Goal: Task Accomplishment & Management: Manage account settings

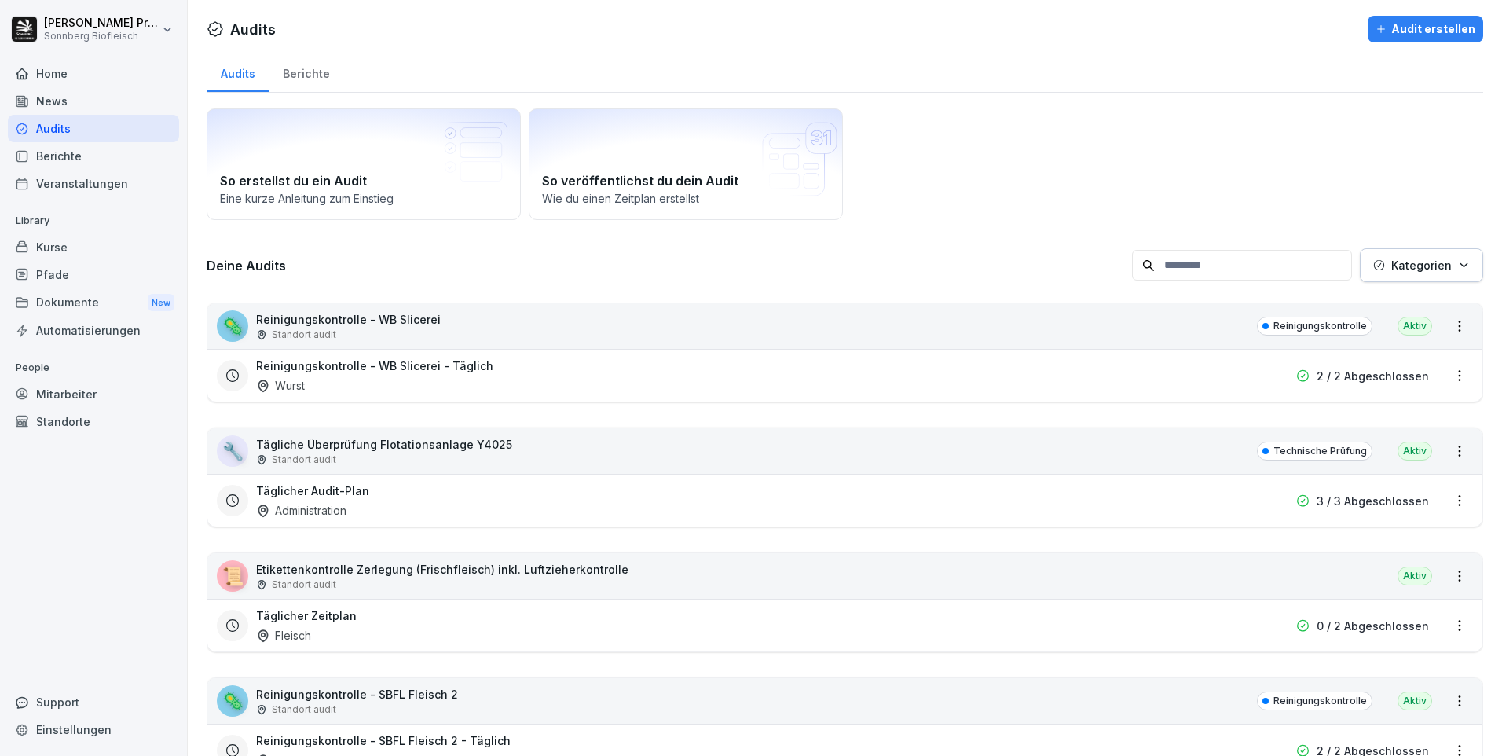
click at [68, 73] on div "Home" at bounding box center [93, 74] width 171 height 28
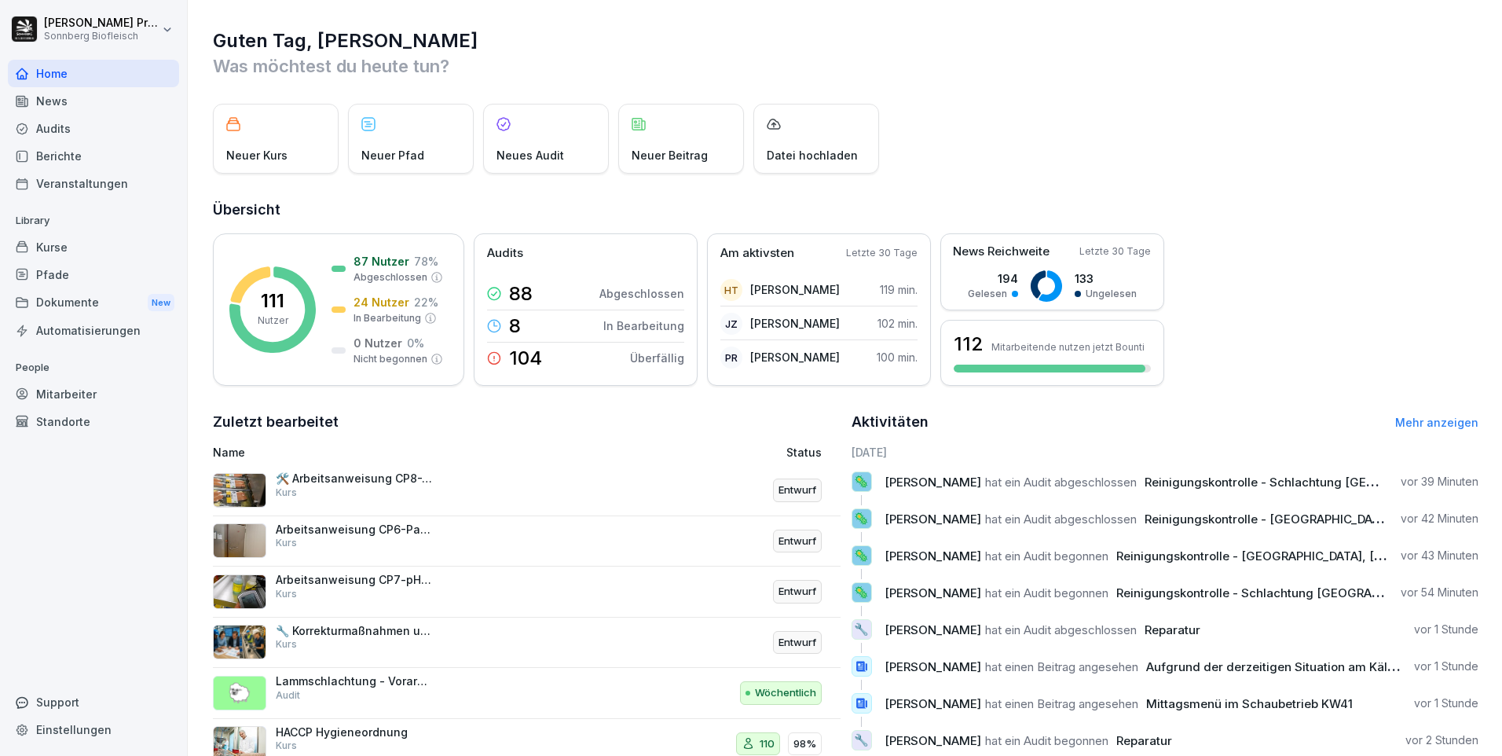
scroll to position [53, 0]
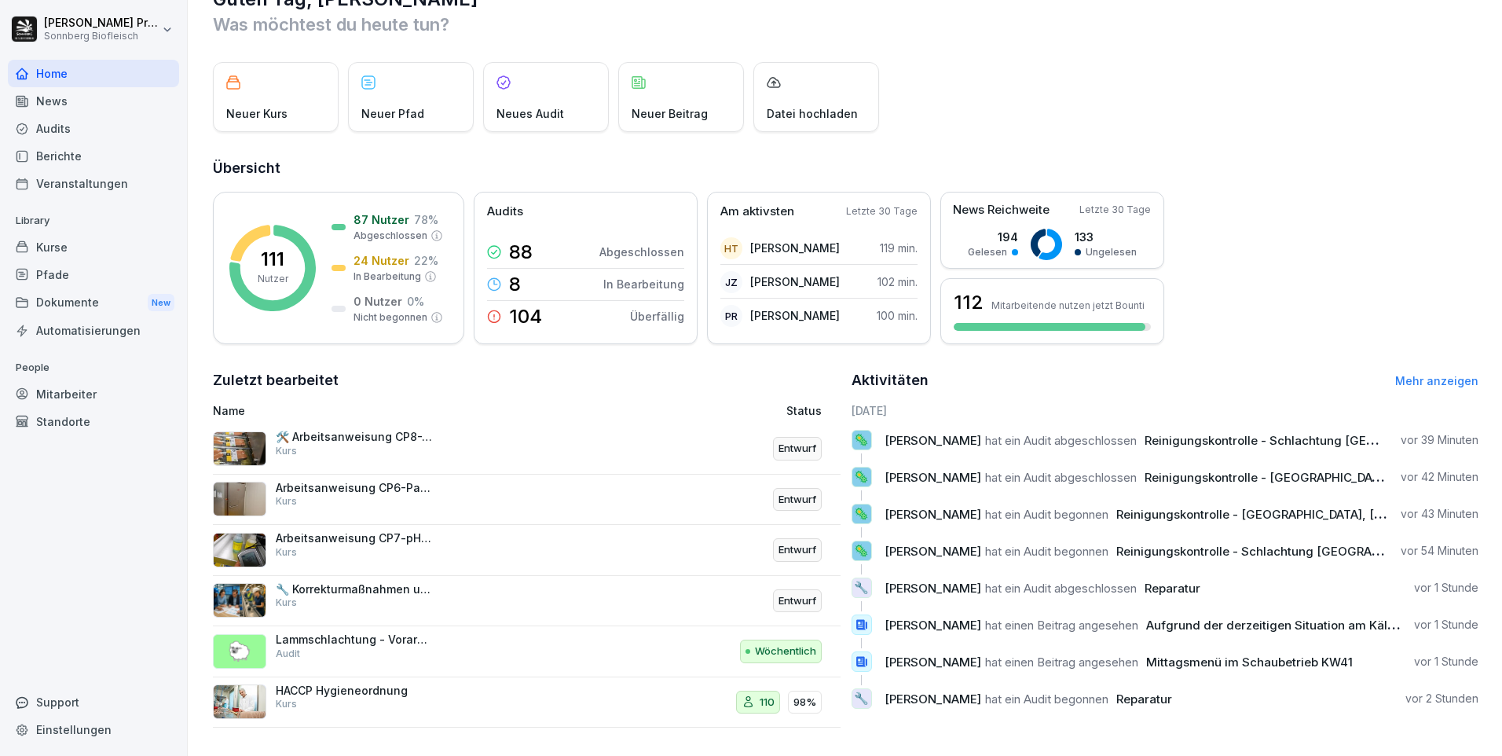
click at [116, 126] on div "Audits" at bounding box center [93, 129] width 171 height 28
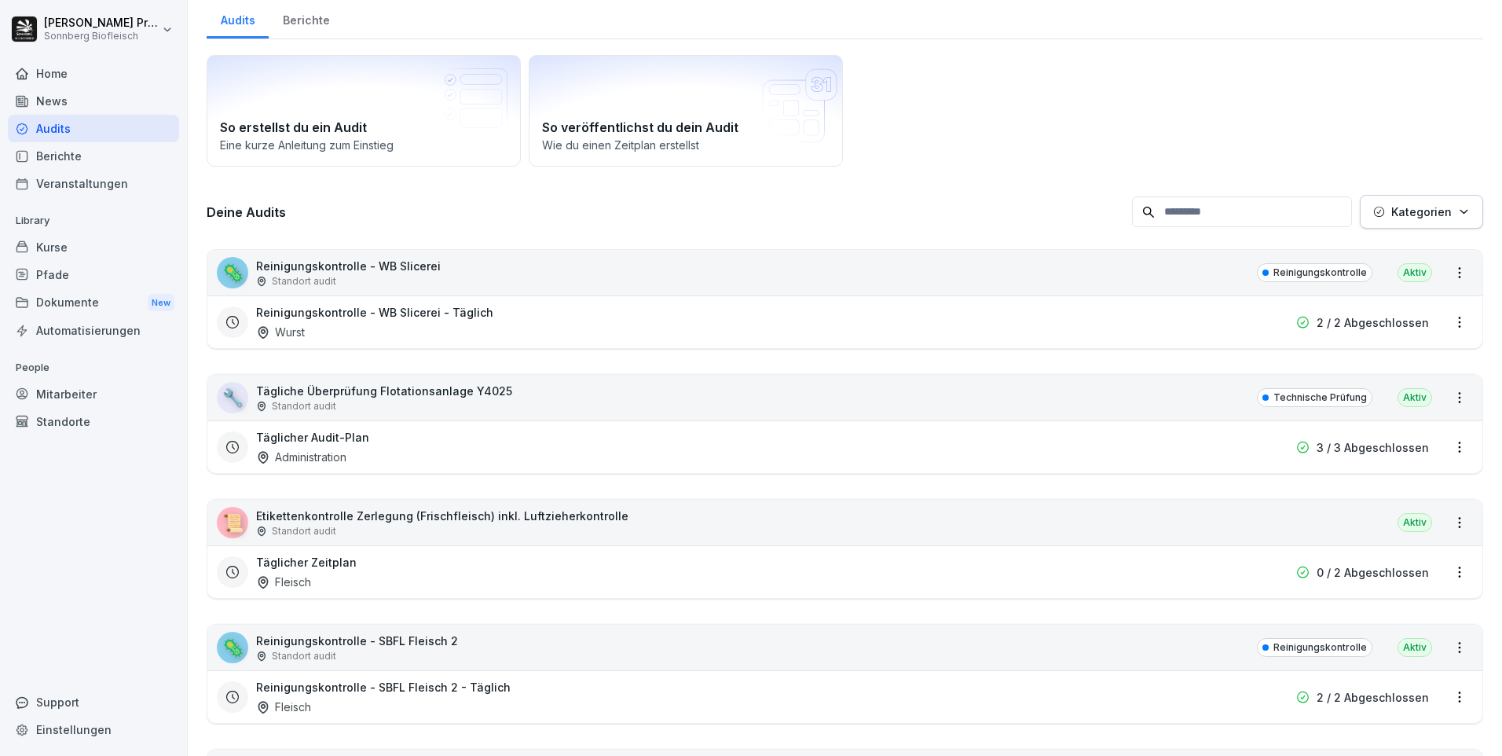
scroll to position [16, 0]
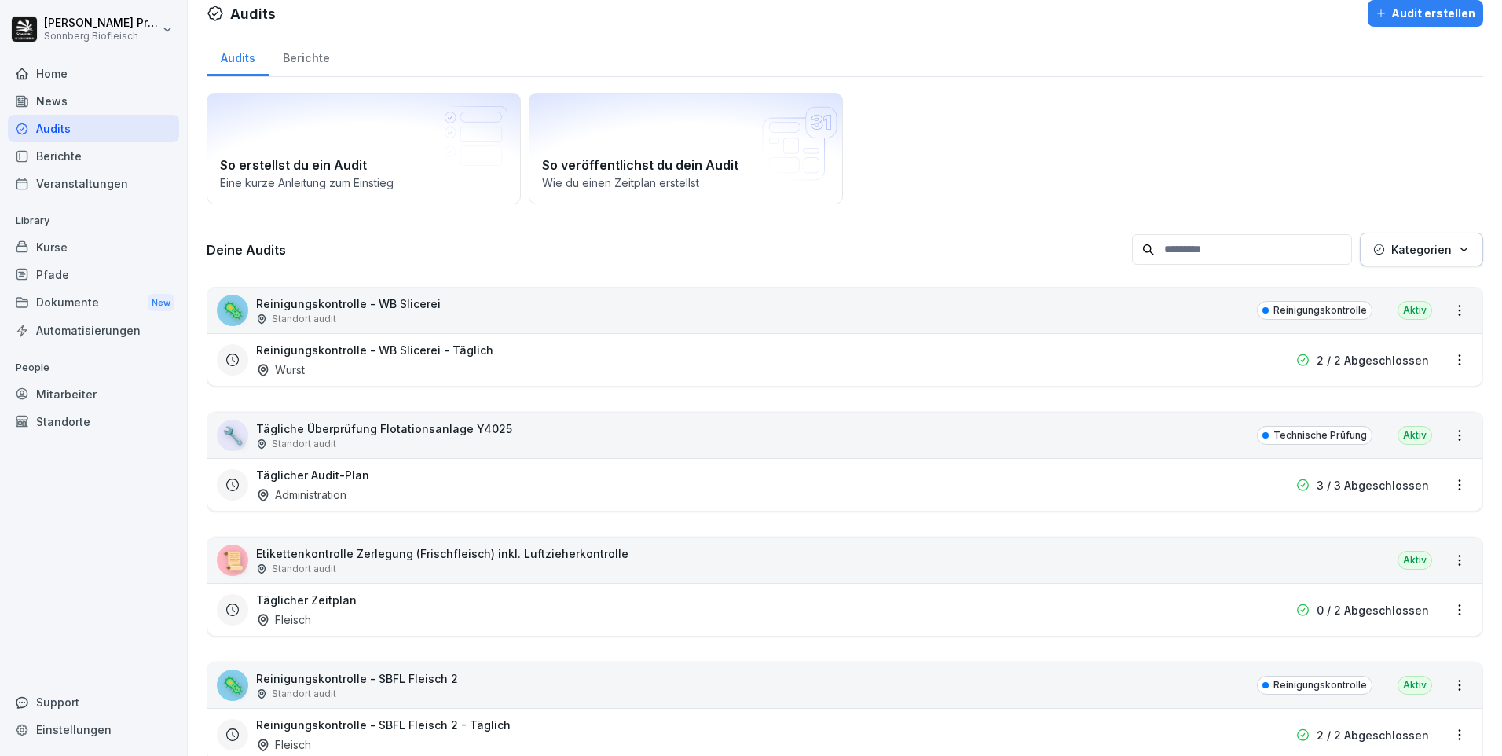
click at [1208, 247] on input at bounding box center [1242, 249] width 220 height 31
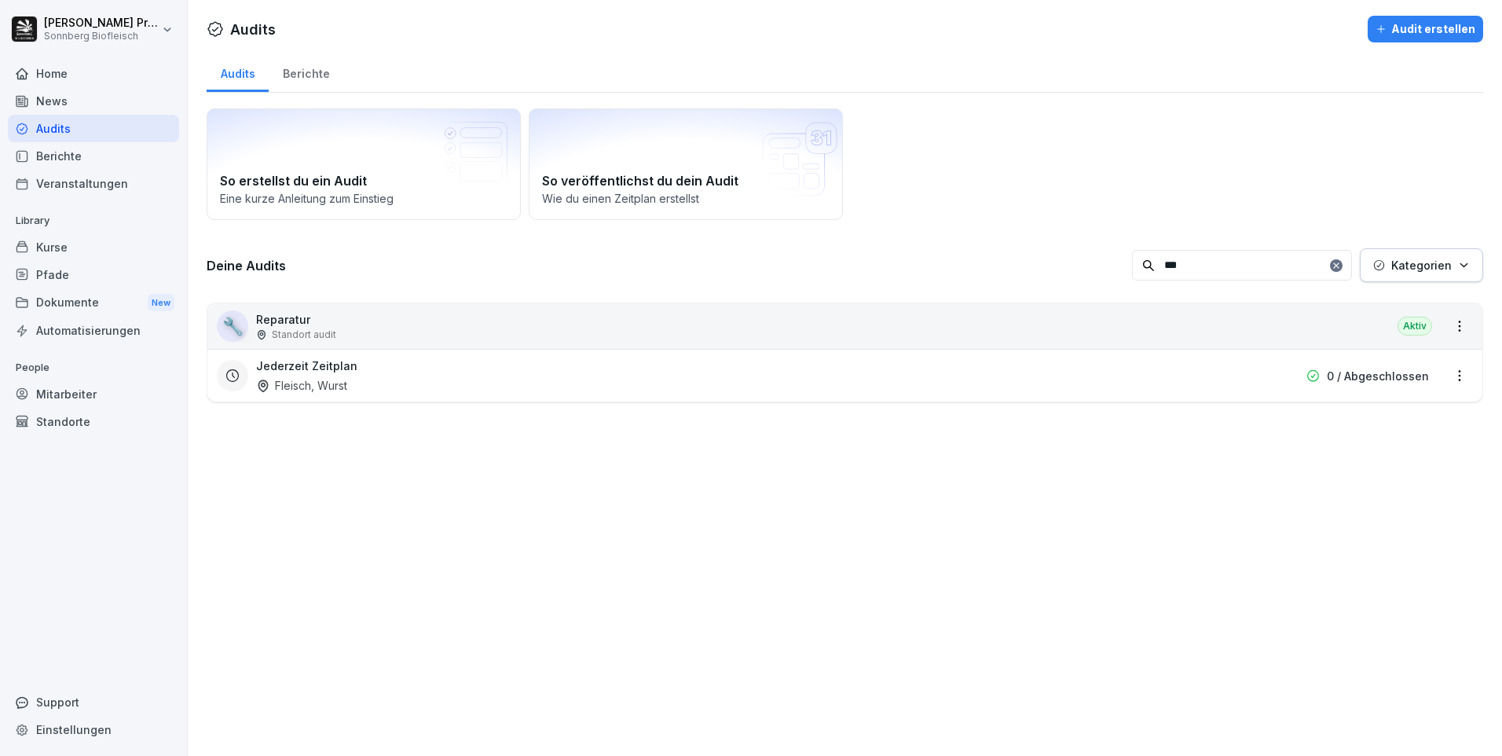
scroll to position [0, 0]
type input "***"
click at [378, 321] on div "🔧 Reparatur Standort audit [GEOGRAPHIC_DATA]" at bounding box center [844, 326] width 1275 height 46
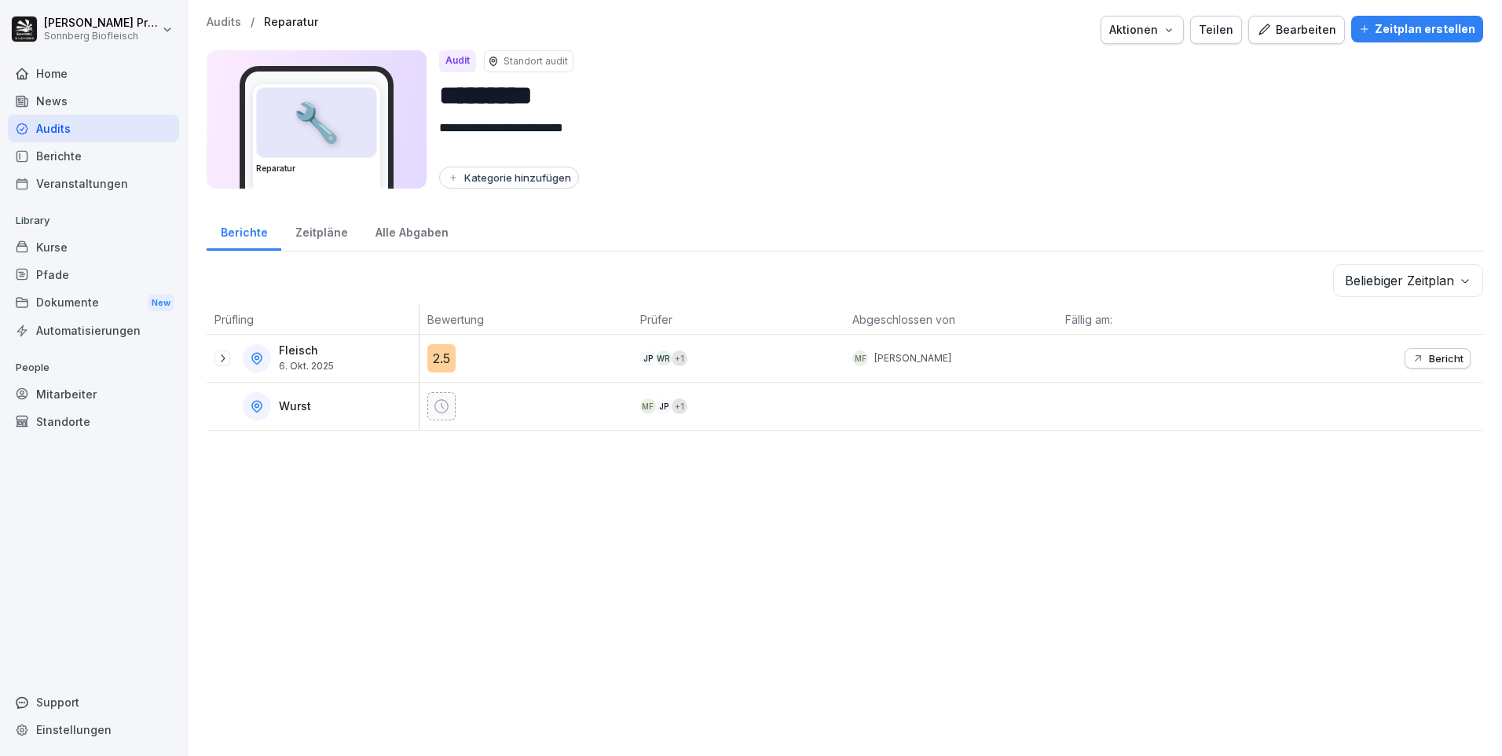
click at [1454, 274] on body "**********" at bounding box center [751, 378] width 1502 height 756
click at [1124, 206] on html "**********" at bounding box center [751, 378] width 1502 height 756
click at [343, 361] on div "Fleisch [DATE]" at bounding box center [317, 358] width 204 height 28
click at [220, 357] on icon at bounding box center [222, 358] width 13 height 13
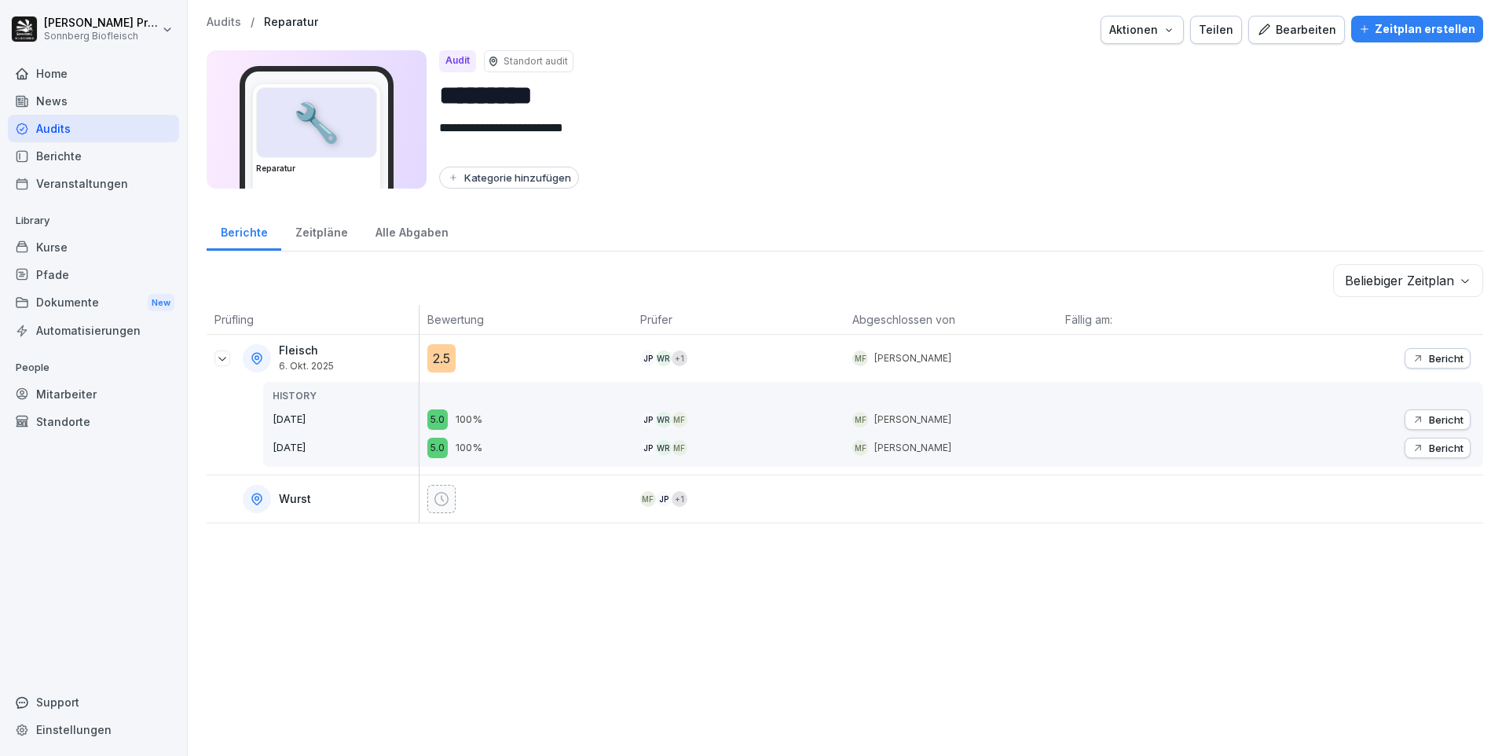
click at [1406, 490] on div at bounding box center [1377, 498] width 213 height 47
click at [323, 233] on div "Zeitpläne" at bounding box center [321, 231] width 80 height 40
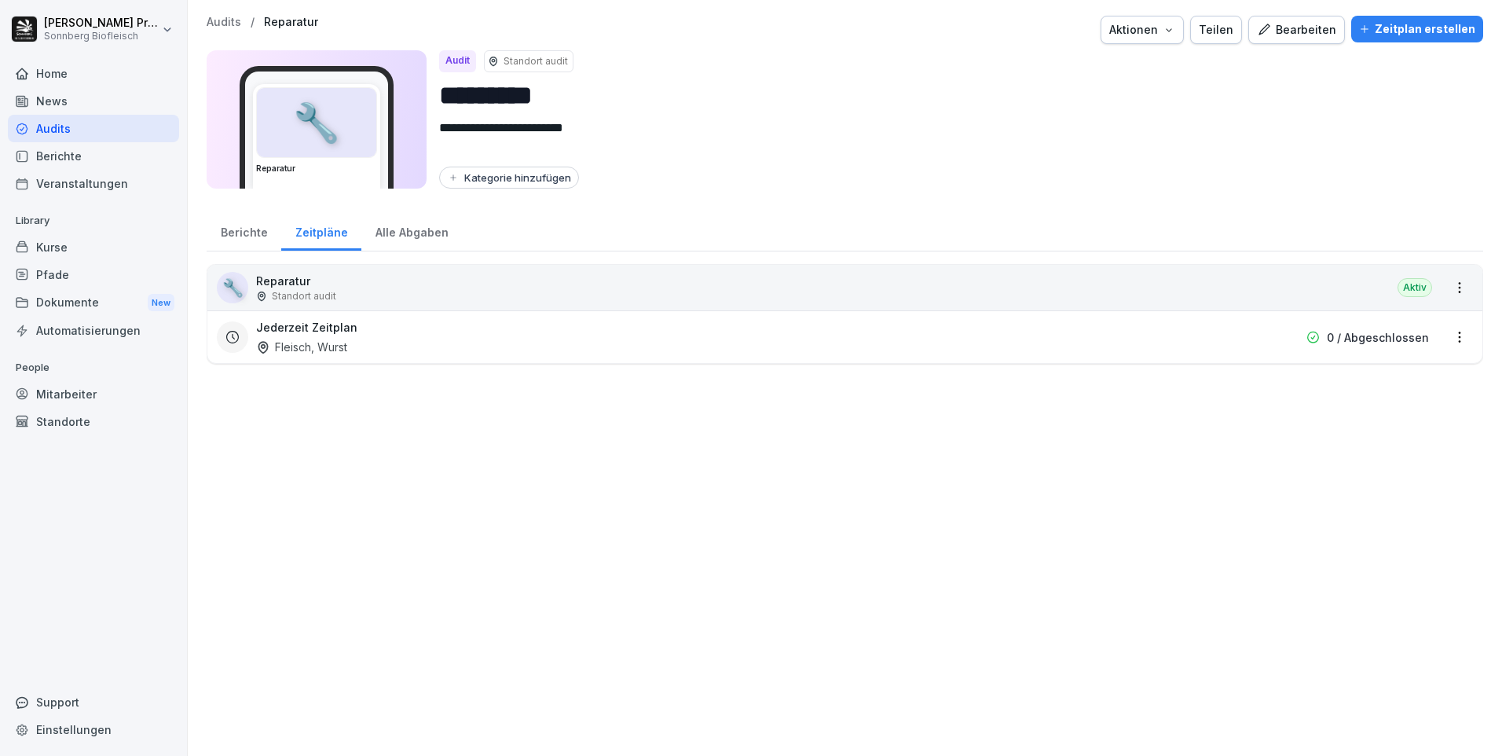
click at [402, 229] on div "Alle Abgaben" at bounding box center [411, 231] width 101 height 40
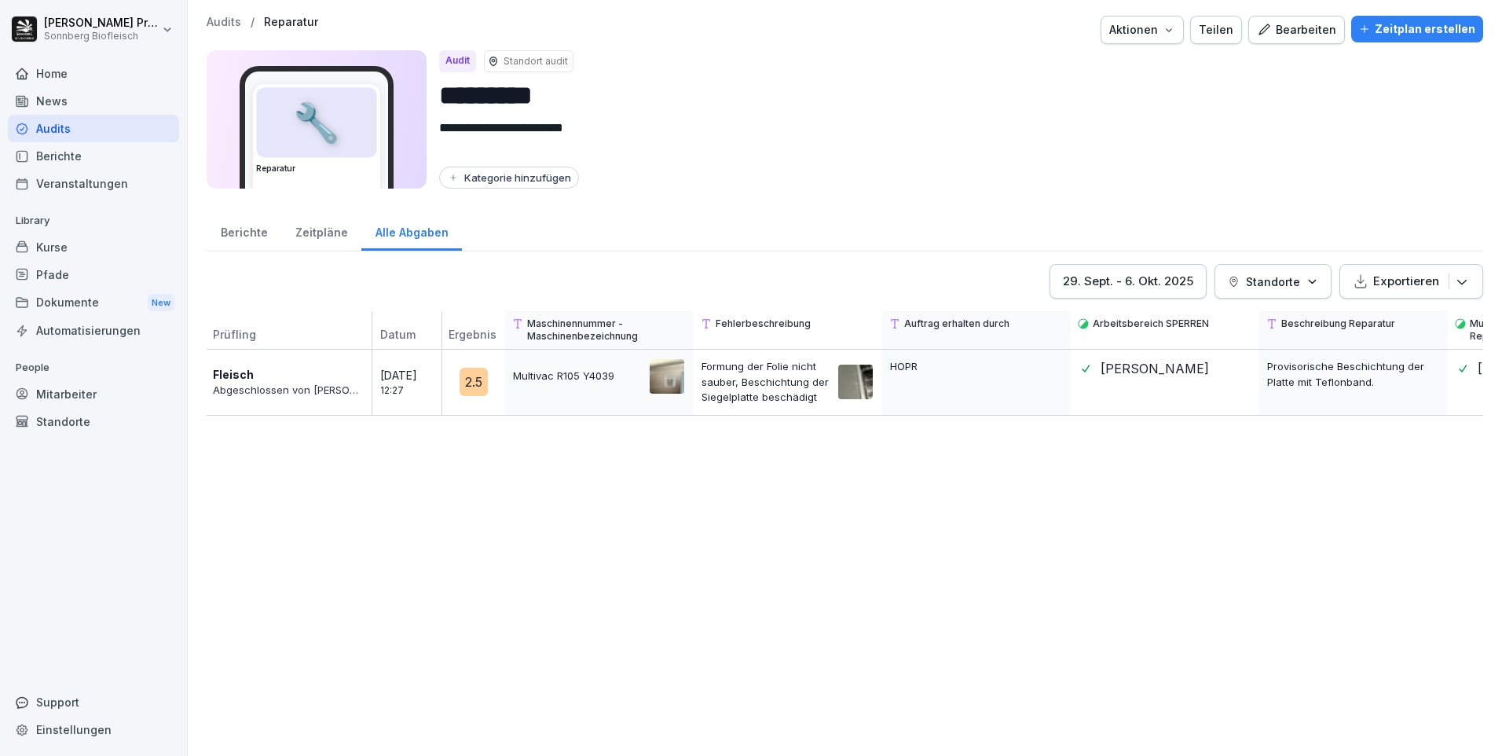
click at [320, 233] on div "Zeitpläne" at bounding box center [321, 231] width 80 height 40
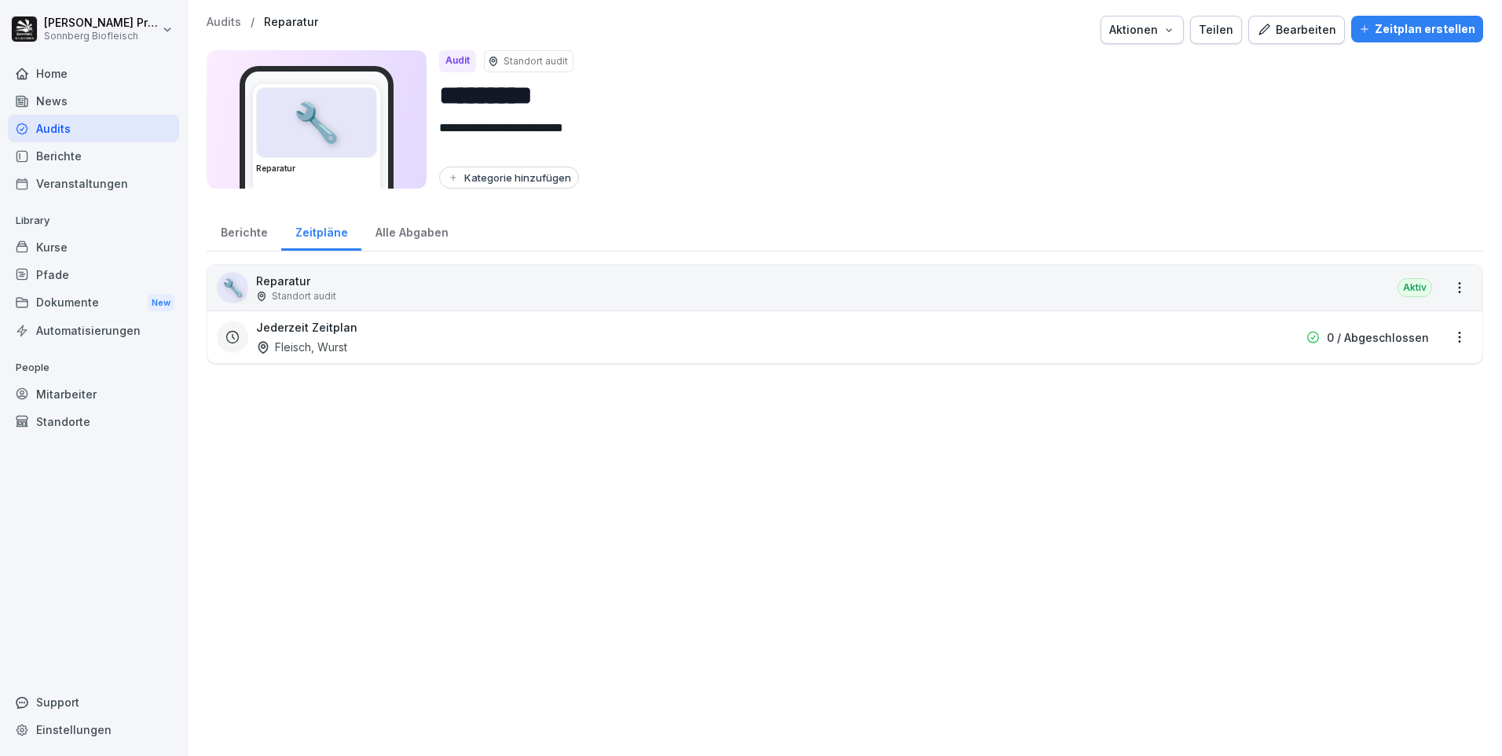
click at [249, 233] on div "Berichte" at bounding box center [244, 231] width 75 height 40
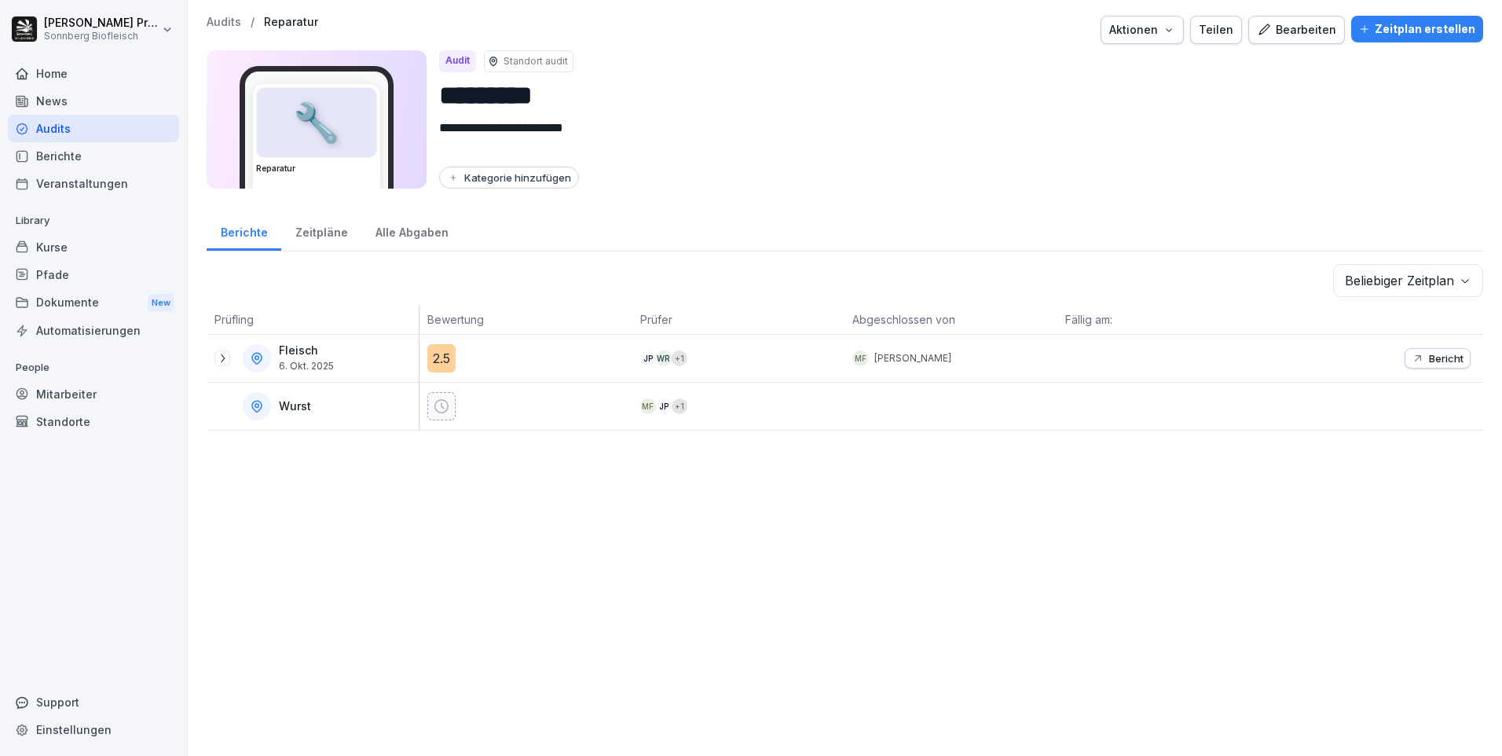
click at [314, 234] on div "Zeitpläne" at bounding box center [321, 231] width 80 height 40
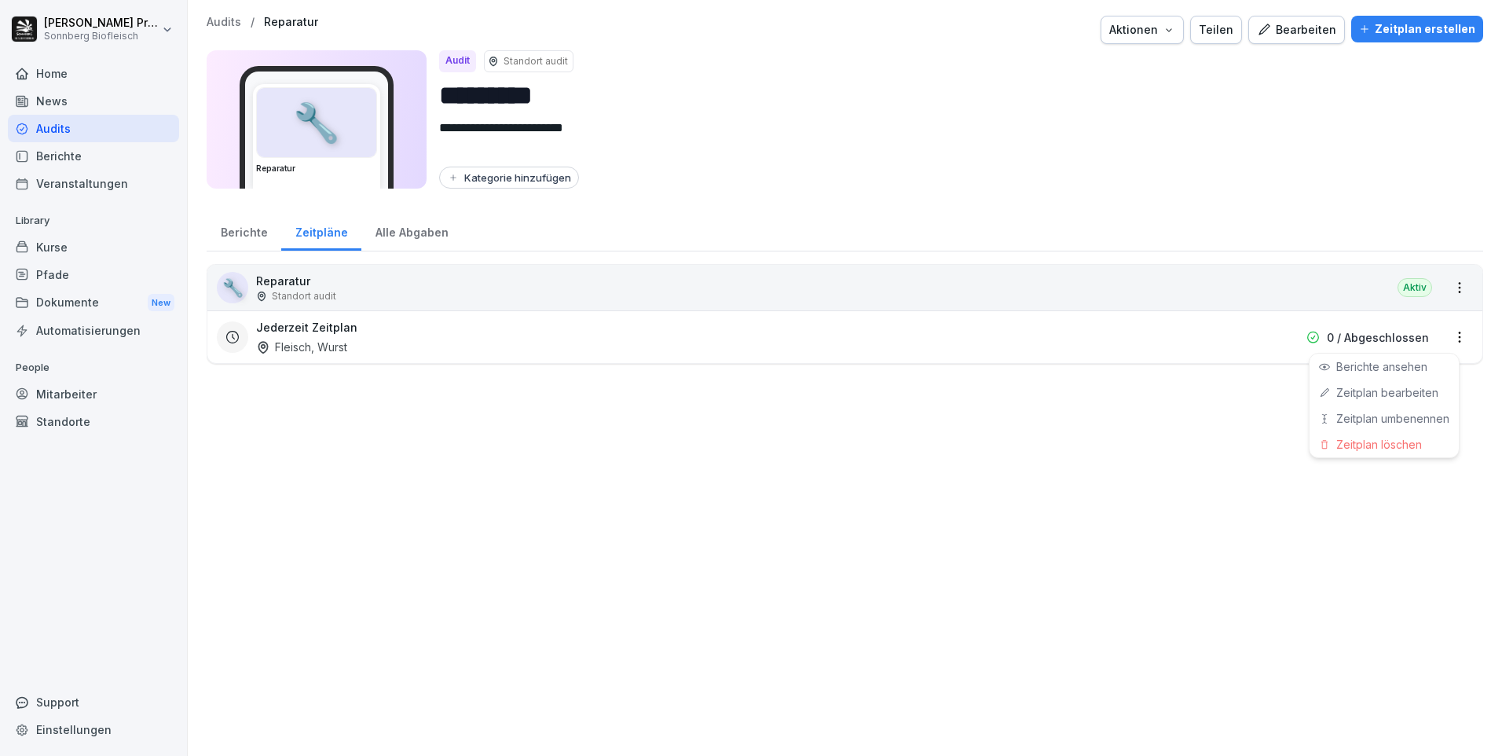
click at [1447, 338] on html "**********" at bounding box center [751, 378] width 1502 height 756
click at [0, 0] on link "Zeitplan bearbeiten" at bounding box center [0, 0] width 0 height 0
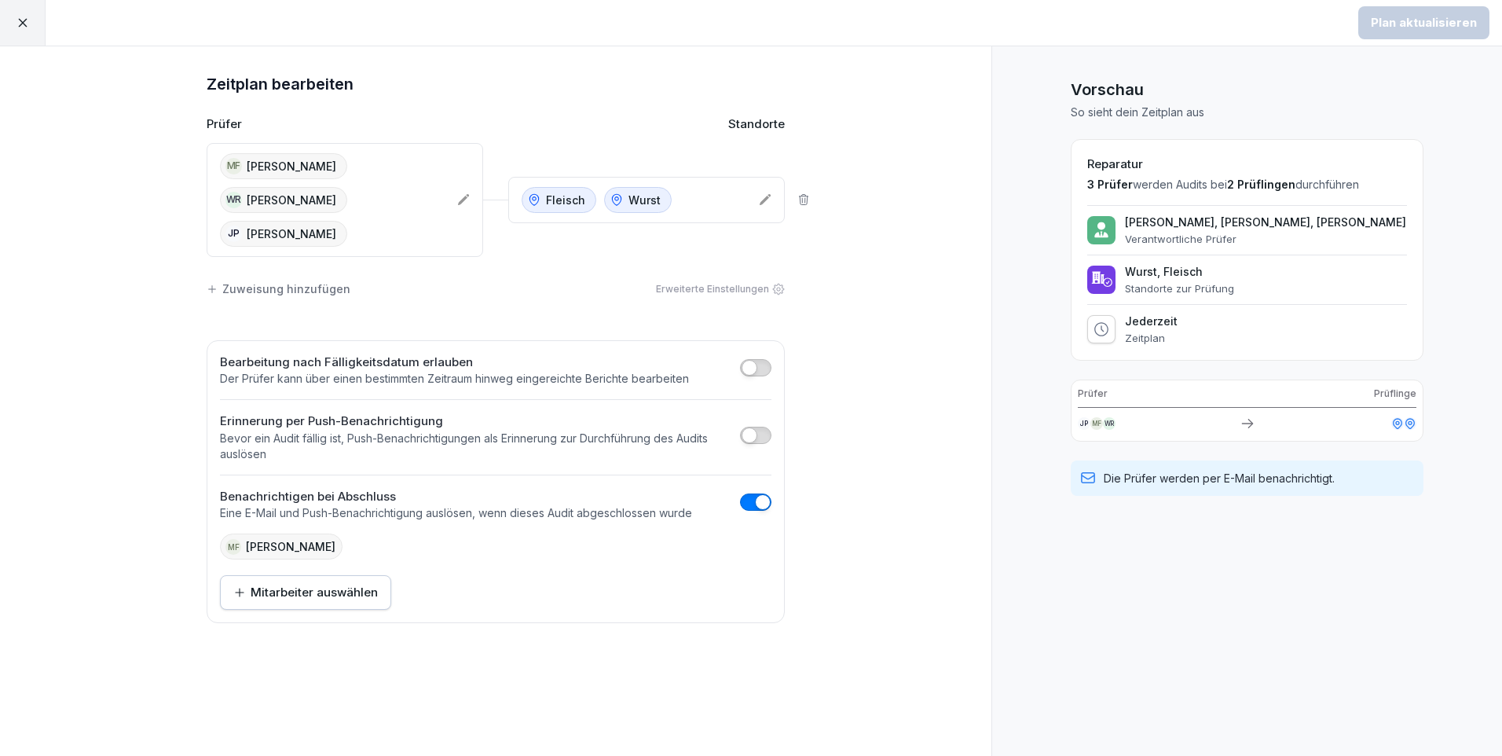
click at [356, 596] on div "Mitarbeiter auswählen" at bounding box center [305, 592] width 145 height 17
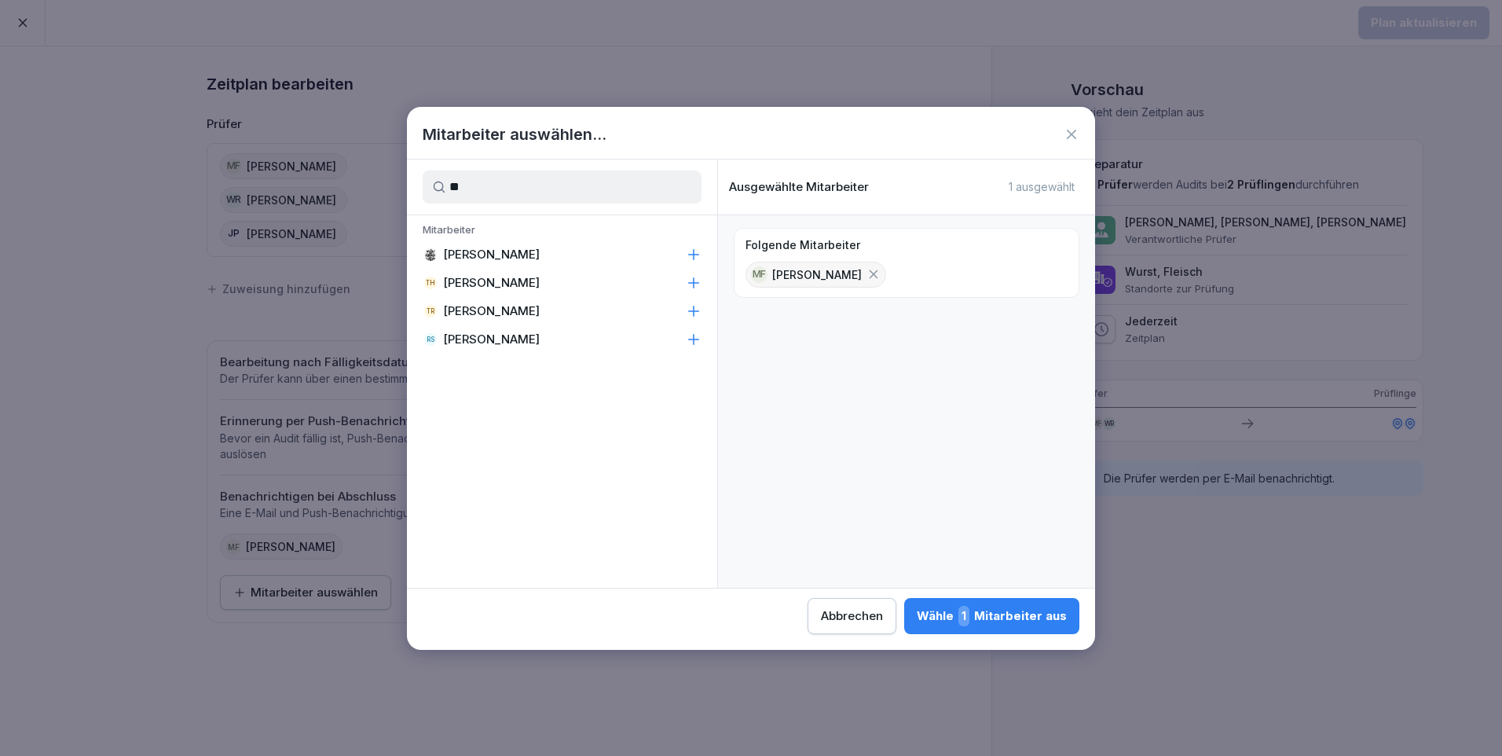
type input "*"
click at [648, 258] on div "QQ QM Qualitätsmanagement" at bounding box center [562, 254] width 310 height 28
click at [881, 270] on icon at bounding box center [874, 274] width 14 height 14
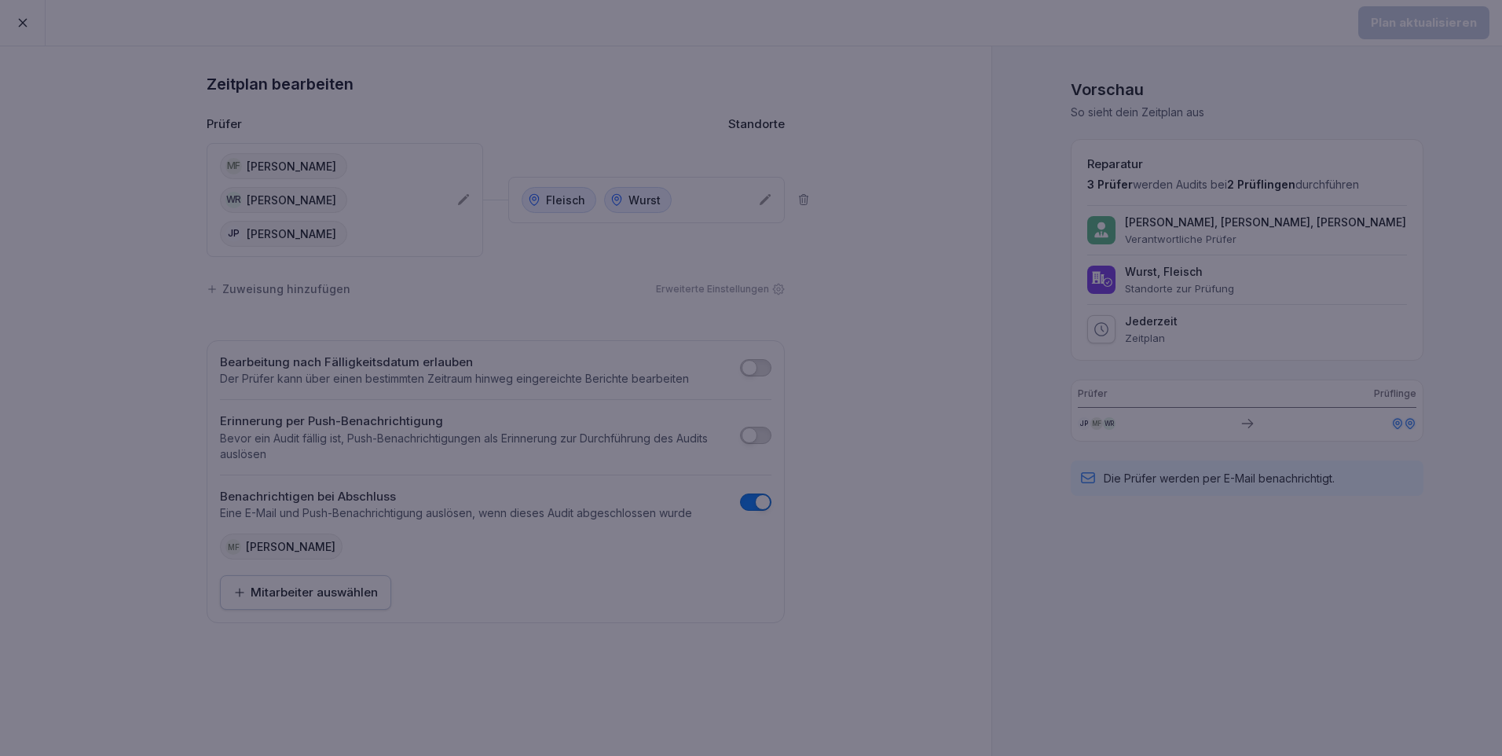
click at [251, 703] on div at bounding box center [751, 378] width 1502 height 756
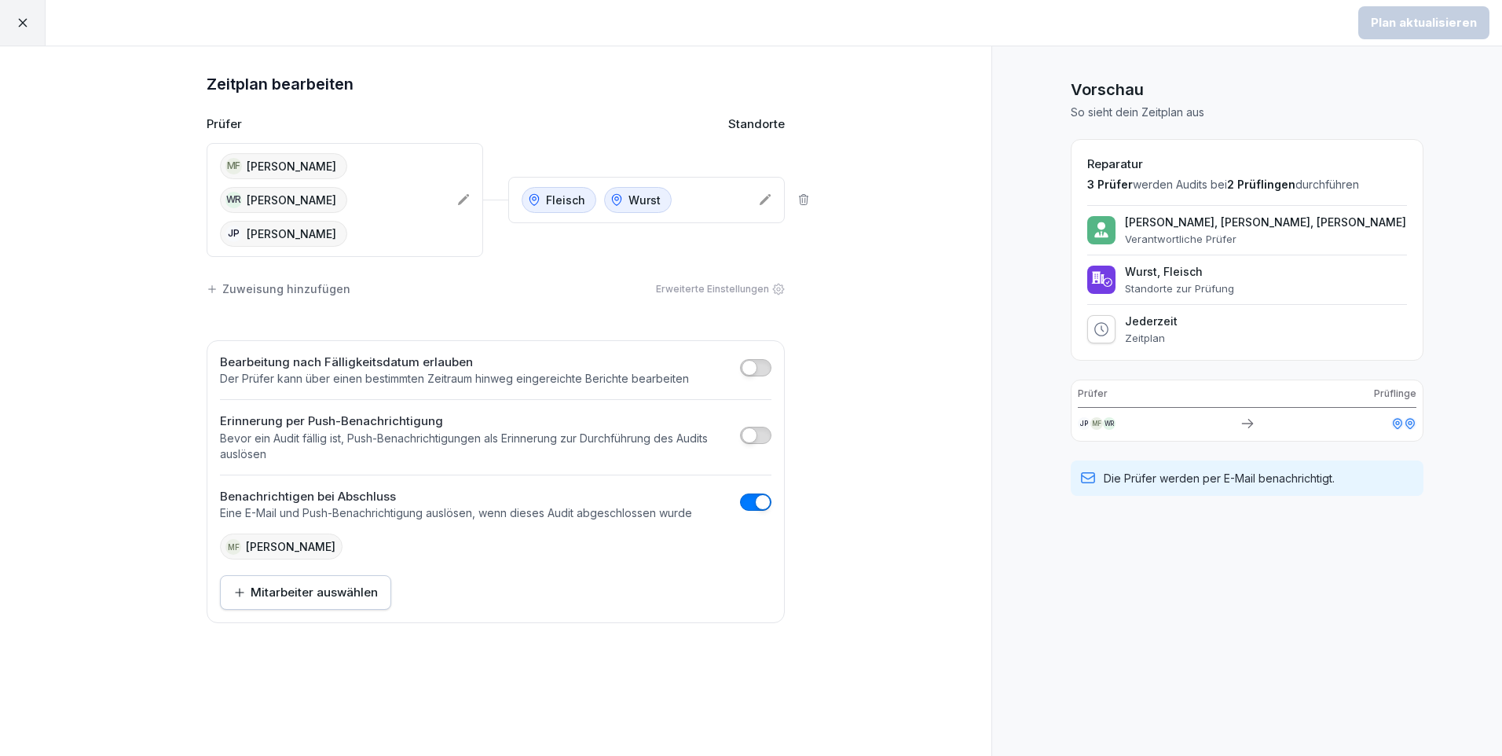
click at [343, 596] on div "Mitarbeiter auswählen" at bounding box center [305, 592] width 145 height 17
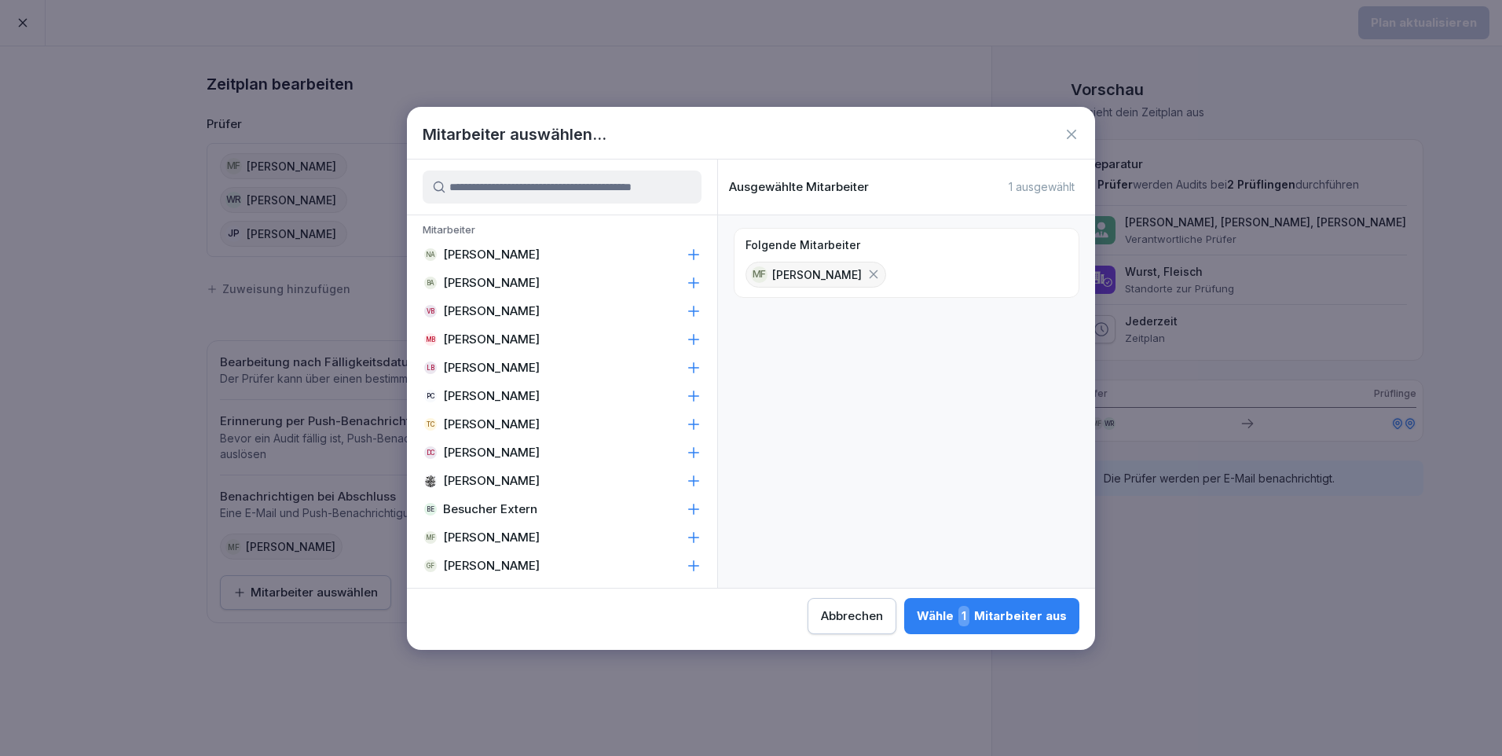
click at [466, 184] on input at bounding box center [562, 187] width 279 height 33
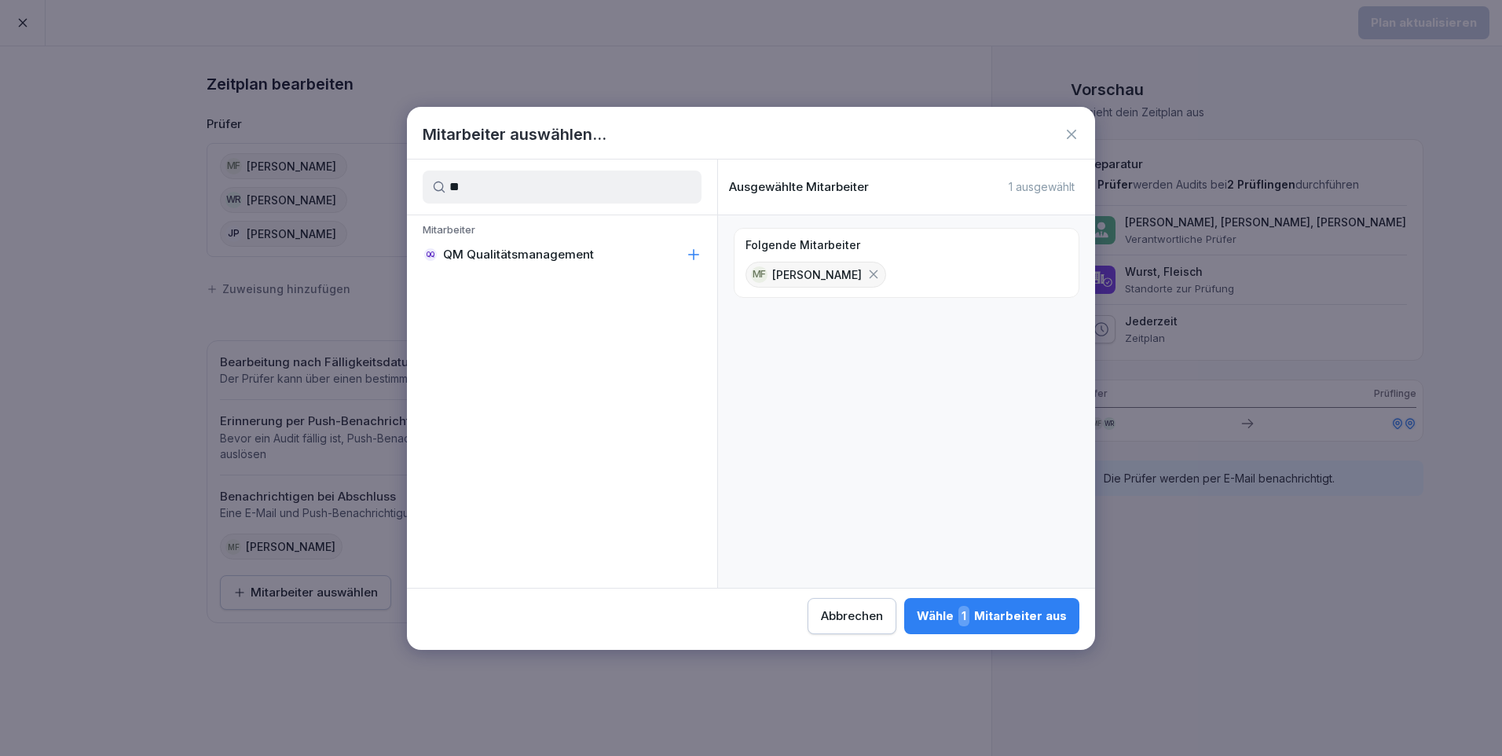
type input "**"
click at [648, 252] on div "QQ QM Qualitätsmanagement" at bounding box center [562, 254] width 310 height 28
click at [878, 273] on icon at bounding box center [874, 274] width 9 height 9
click at [1027, 616] on div "Wähle 1 Mitarbeiter aus" at bounding box center [992, 616] width 150 height 20
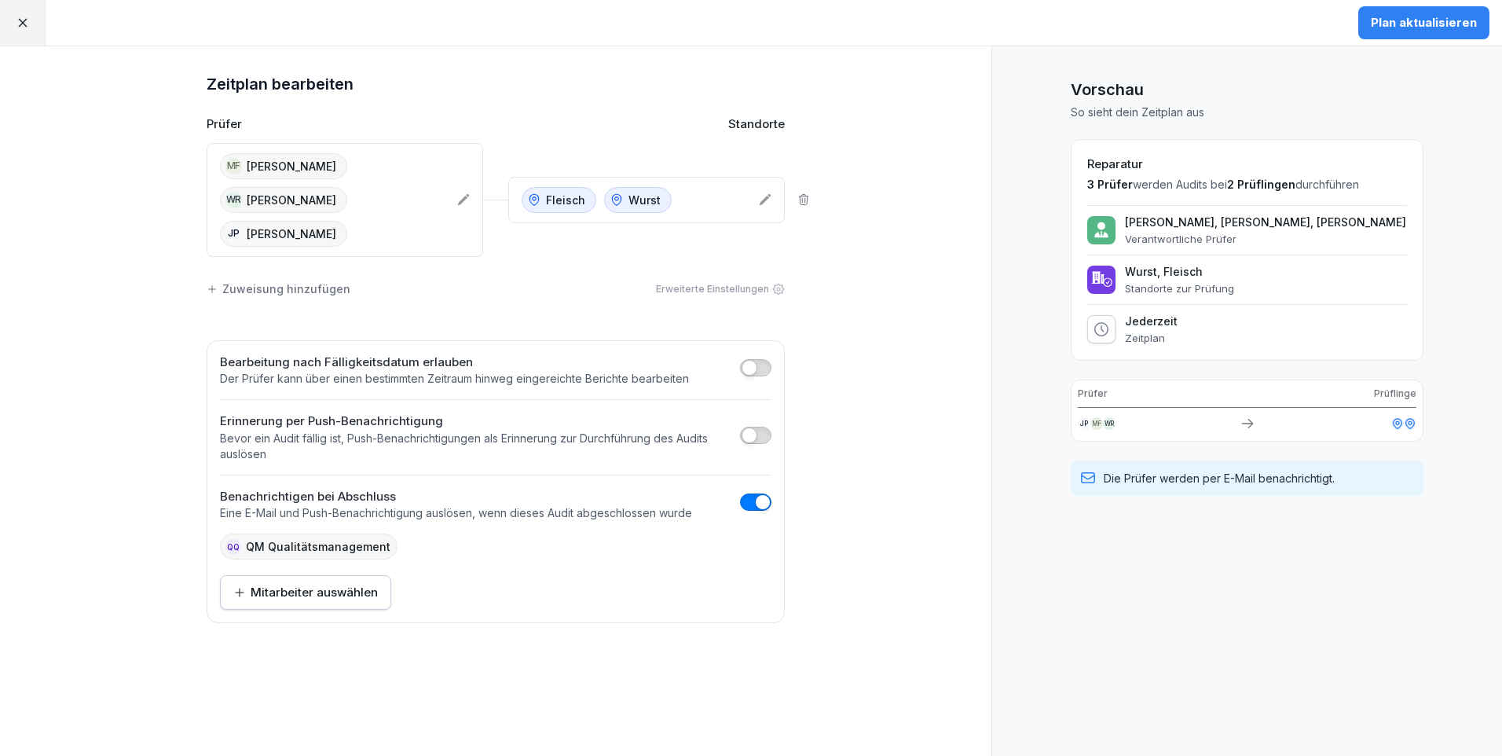
click at [1434, 28] on div "Plan aktualisieren" at bounding box center [1424, 22] width 106 height 17
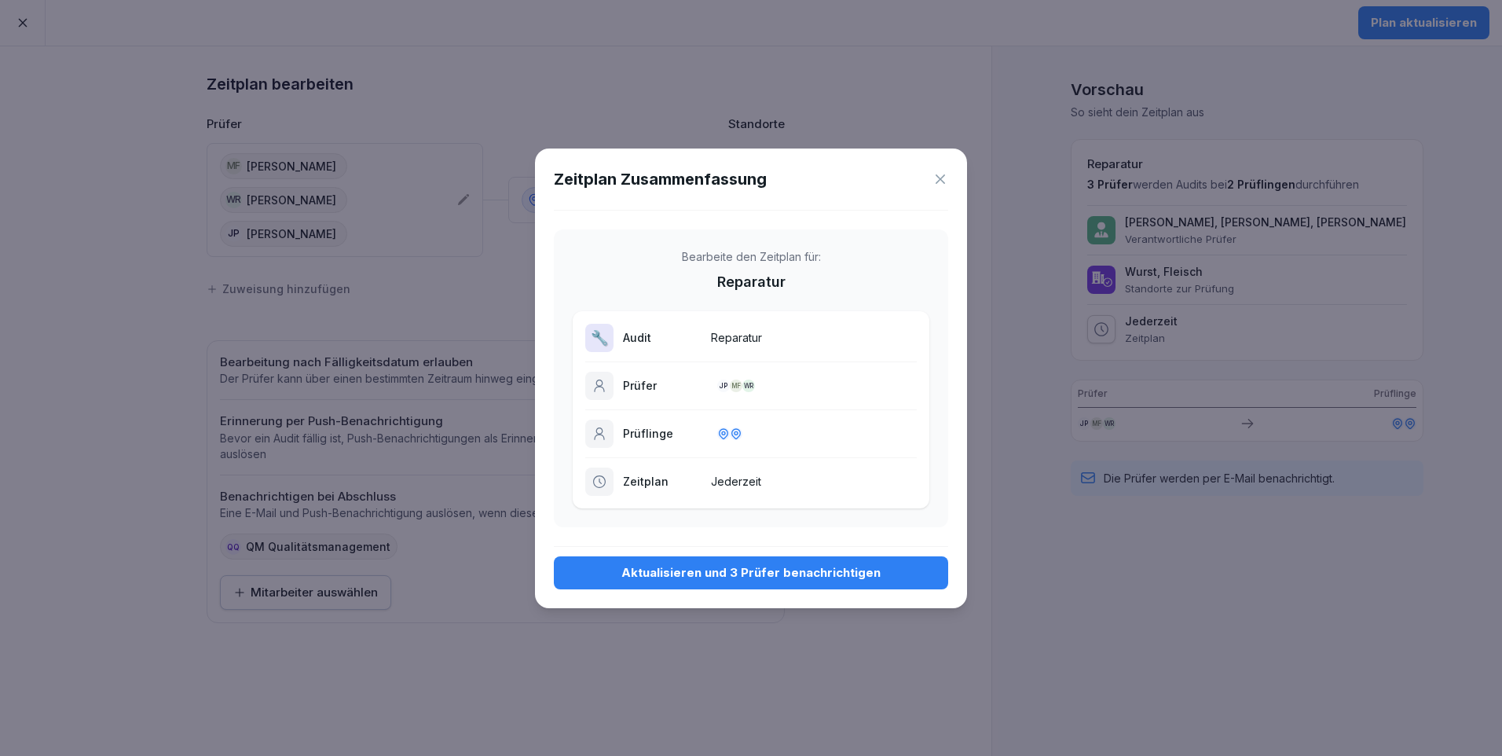
click at [753, 575] on div "Aktualisieren und 3 Prüfer benachrichtigen" at bounding box center [751, 572] width 369 height 17
